Goal: Information Seeking & Learning: Learn about a topic

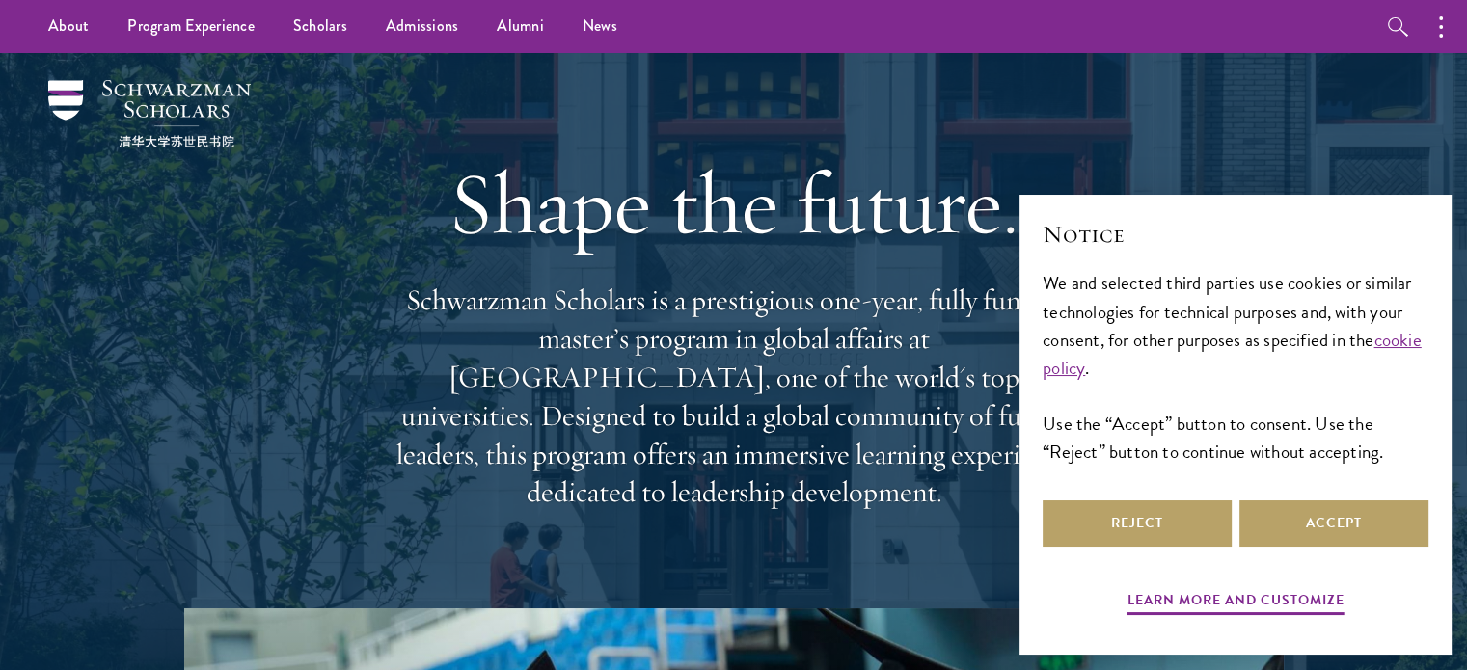
click at [1155, 499] on div "Reject Accept" at bounding box center [1235, 524] width 386 height 54
click at [1147, 521] on button "Reject" at bounding box center [1136, 523] width 189 height 46
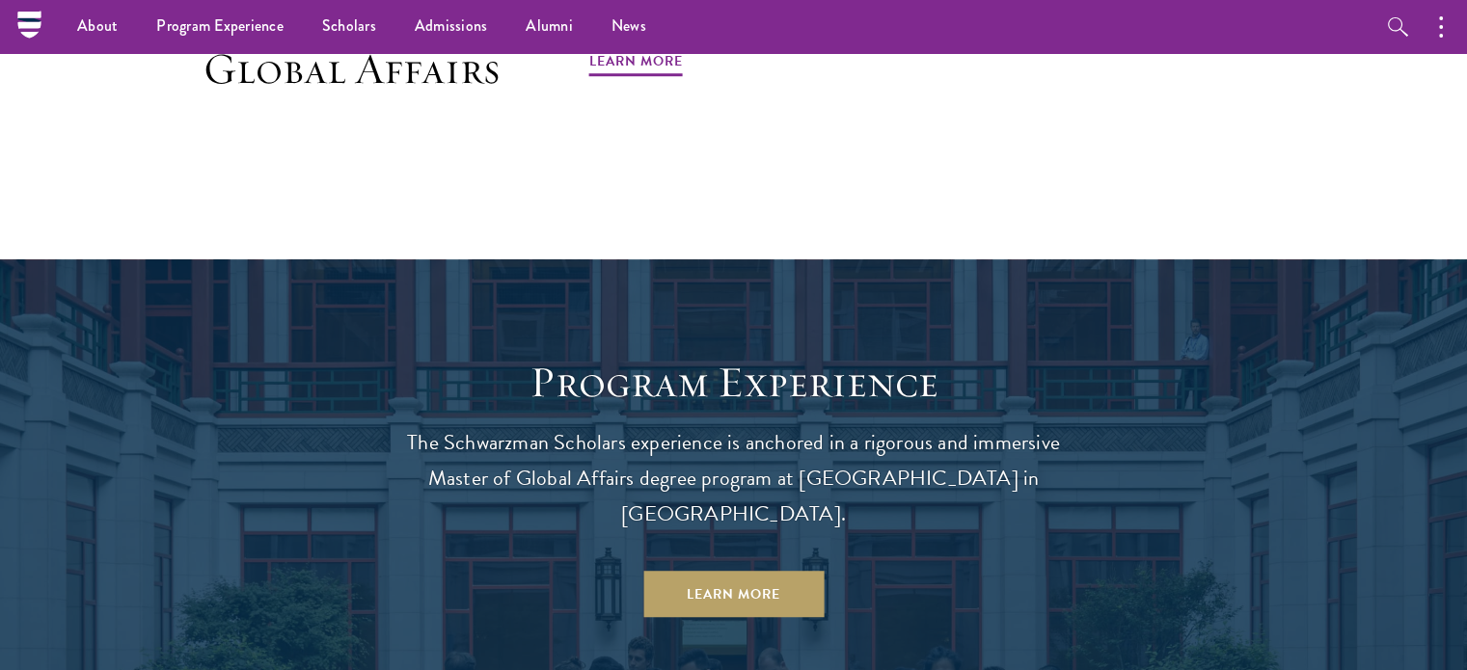
scroll to position [1157, 0]
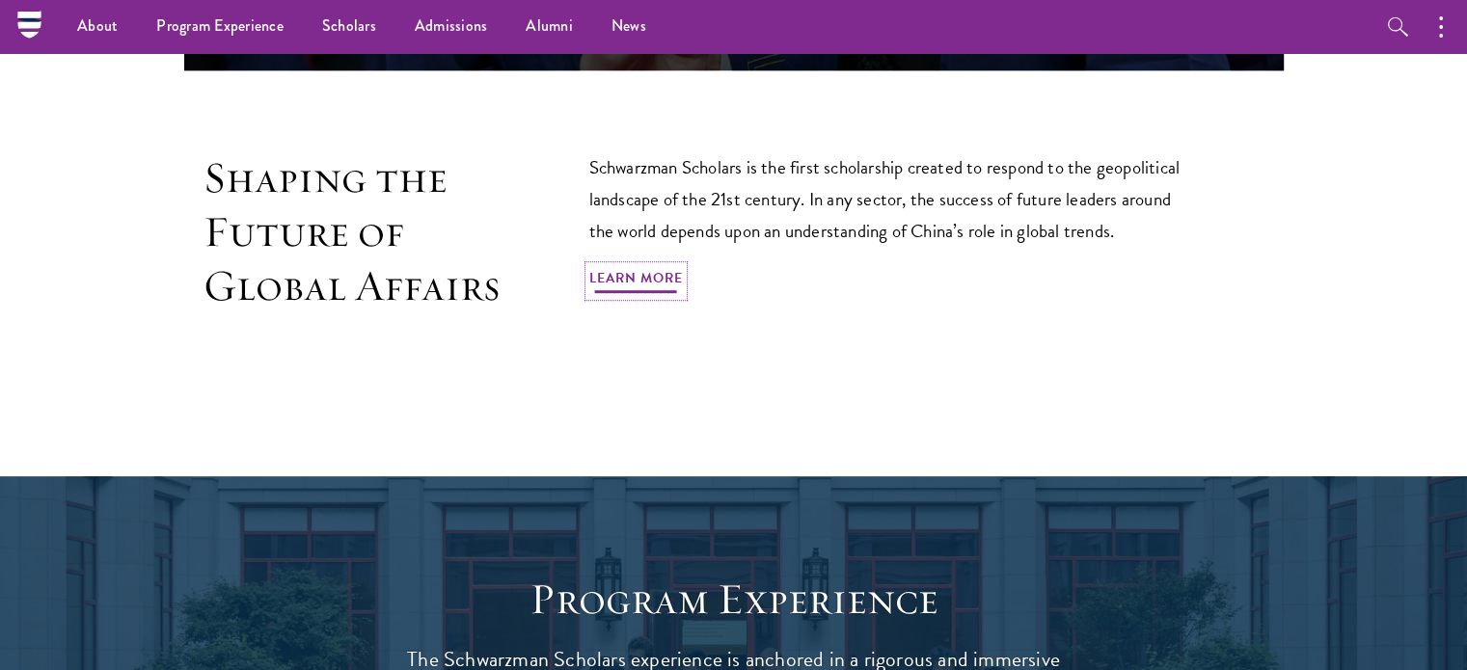
click at [645, 266] on link "Learn More" at bounding box center [636, 281] width 94 height 30
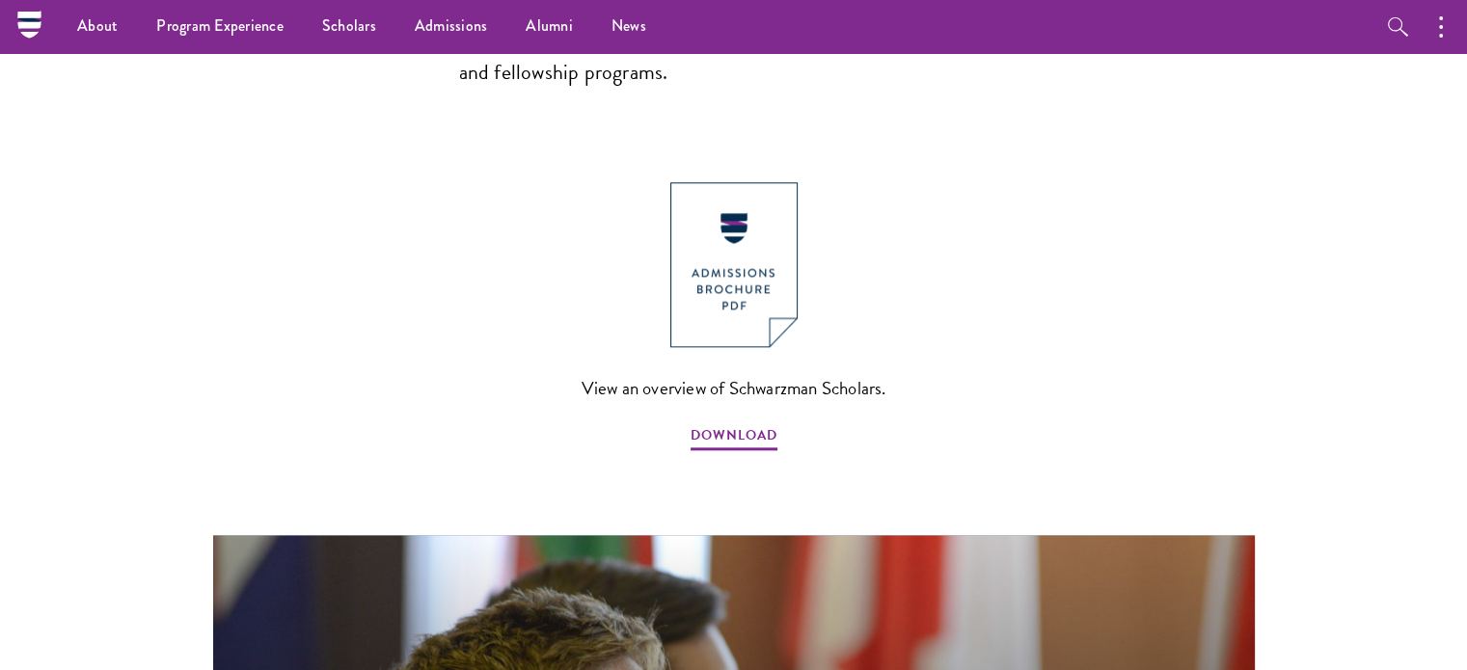
scroll to position [1606, 0]
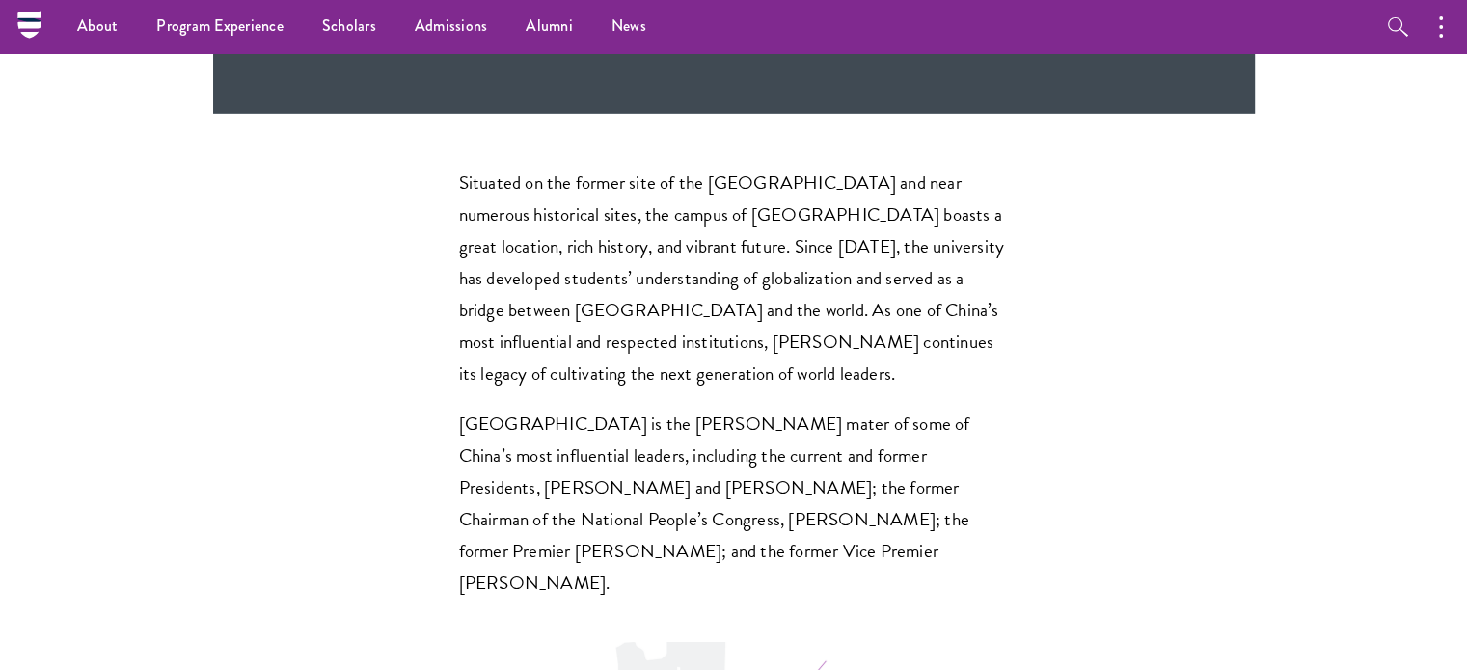
scroll to position [5655, 0]
